Goal: Transaction & Acquisition: Subscribe to service/newsletter

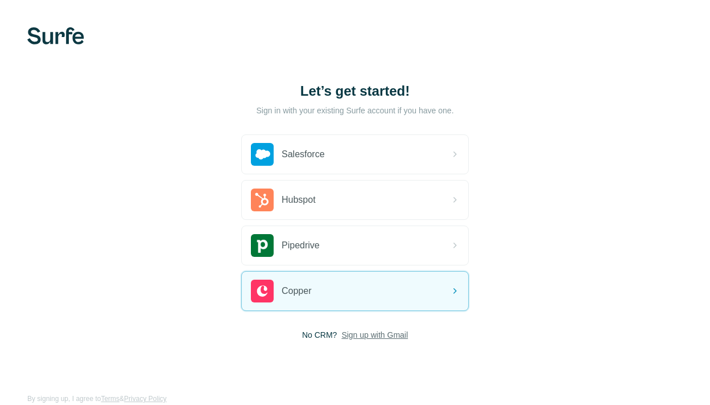
click at [380, 339] on span "Sign up with Gmail" at bounding box center [374, 334] width 67 height 11
click at [369, 365] on button "Sign up with Google" at bounding box center [355, 363] width 228 height 23
click at [380, 340] on span "Sign up with Gmail" at bounding box center [374, 334] width 67 height 11
click at [368, 361] on button "Sign up with Google" at bounding box center [355, 363] width 228 height 23
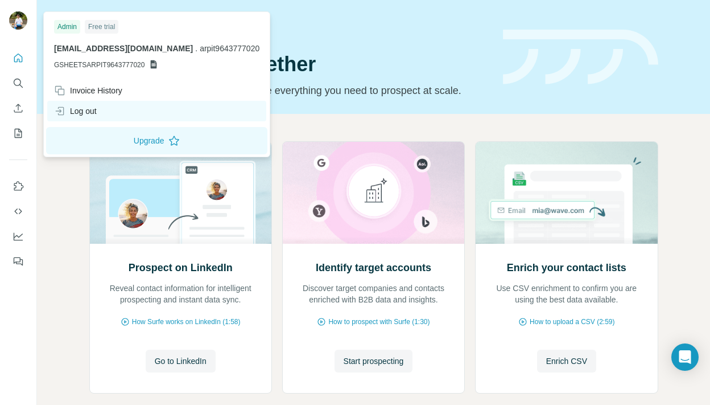
click at [88, 110] on div "Log out" at bounding box center [75, 110] width 43 height 11
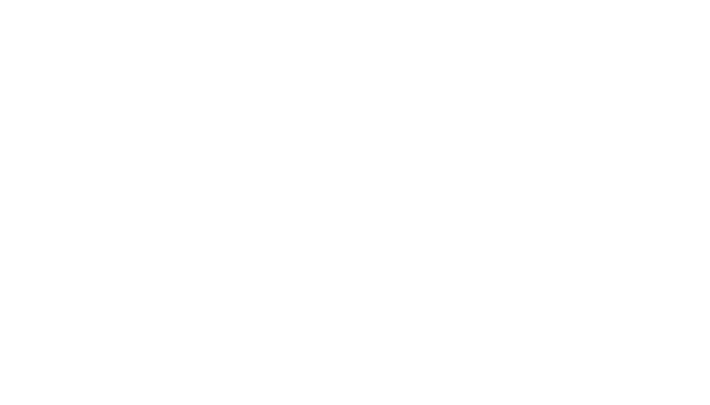
click at [88, 0] on html at bounding box center [355, 0] width 710 height 0
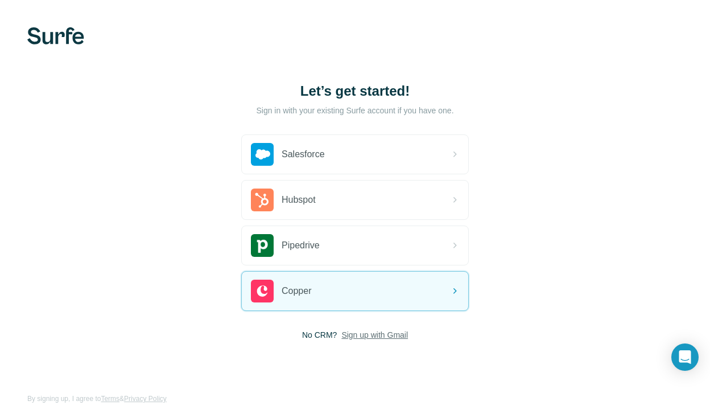
click at [367, 337] on span "Sign up with Gmail" at bounding box center [374, 334] width 67 height 11
click at [365, 368] on button "Sign up with Google" at bounding box center [355, 363] width 228 height 23
